Goal: Information Seeking & Learning: Understand process/instructions

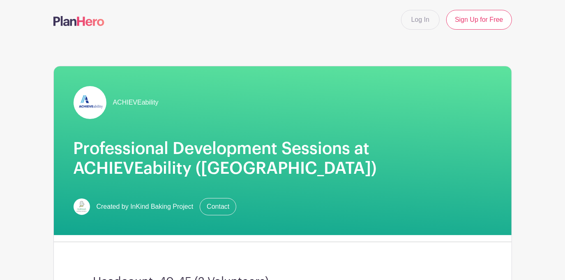
scroll to position [112, 0]
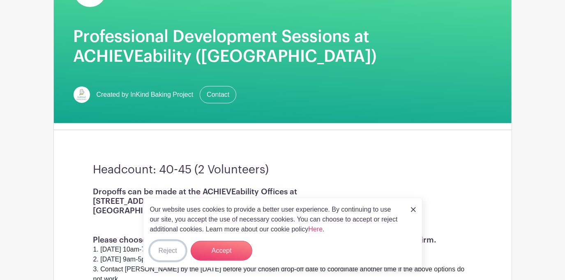
click at [169, 248] on button "Reject" at bounding box center [168, 251] width 36 height 20
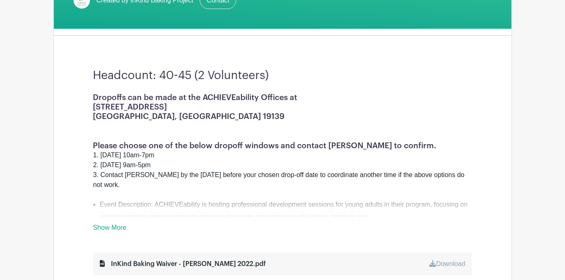
scroll to position [224, 0]
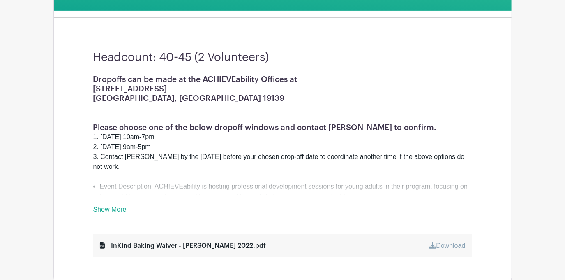
click at [115, 208] on link "Show More" at bounding box center [109, 211] width 33 height 10
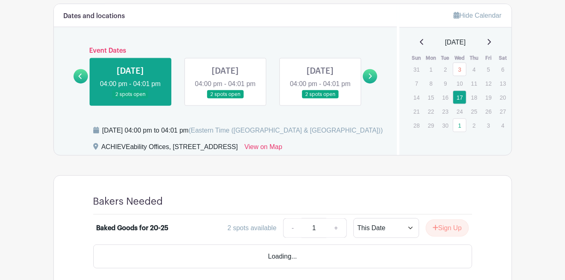
scroll to position [683, 0]
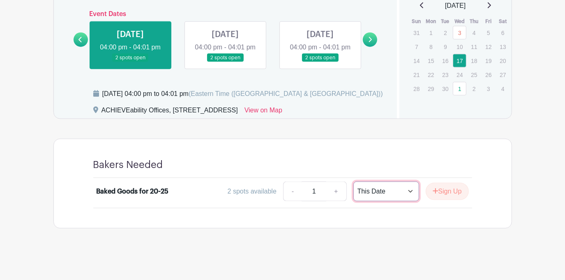
click at [409, 191] on select "This Date Select Dates" at bounding box center [387, 191] width 66 height 20
select select "select_dates"
click at [354, 181] on select "This Date Select Dates" at bounding box center [387, 191] width 66 height 20
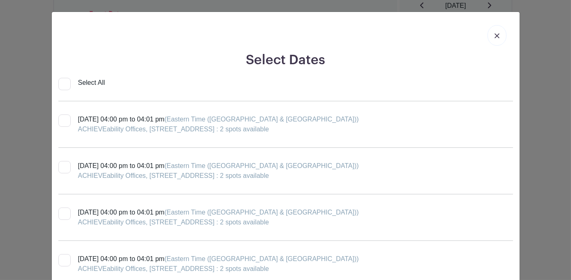
click at [495, 33] on img at bounding box center [497, 35] width 5 height 5
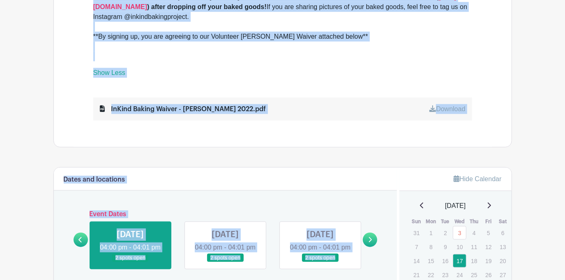
scroll to position [485, 0]
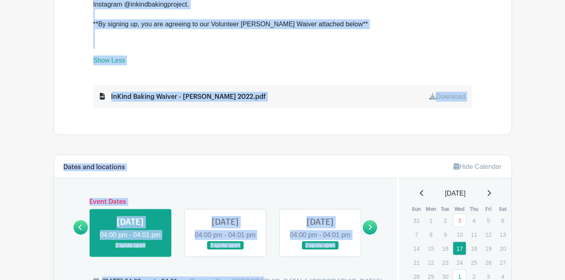
drag, startPoint x: 94, startPoint y: 121, endPoint x: 340, endPoint y: 273, distance: 288.6
copy div "Loremipsu: 10-51 (8 Dolorsitam) Consecte adi el sedd ei tem INCIDIDuntutla Etdo…"
click at [375, 220] on link at bounding box center [370, 227] width 14 height 14
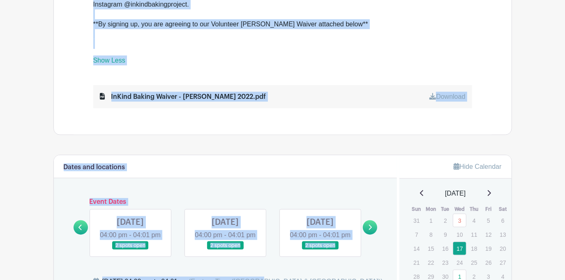
click at [376, 220] on link at bounding box center [370, 227] width 14 height 14
click at [372, 176] on div "Dates and locations Event Dates [DATE] 04:00 pm - 04:01 pm [DATE] 04:00 pm - 04…" at bounding box center [226, 230] width 344 height 151
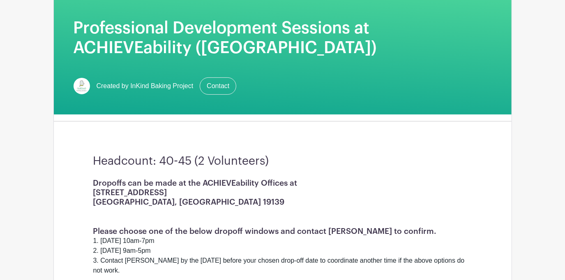
scroll to position [0, 0]
